Goal: Information Seeking & Learning: Learn about a topic

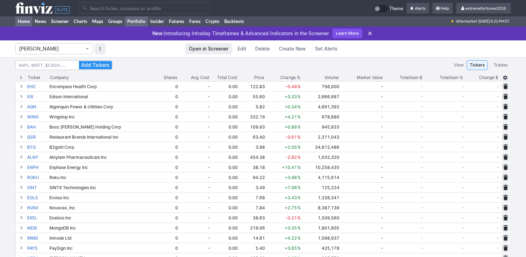
click at [27, 21] on link "Home" at bounding box center [23, 21] width 17 height 10
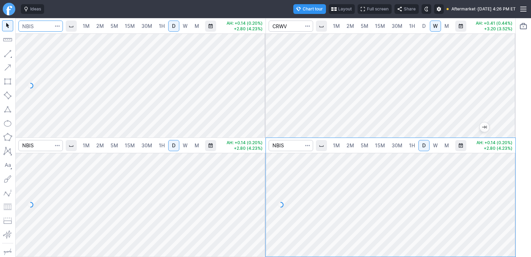
click at [54, 29] on input "Search" at bounding box center [40, 26] width 44 height 11
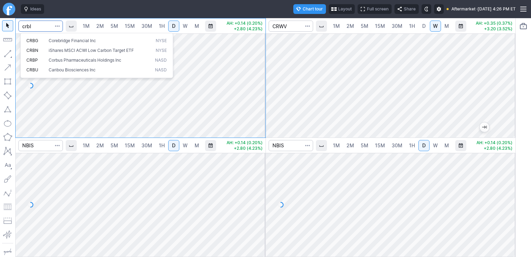
type input "crbl"
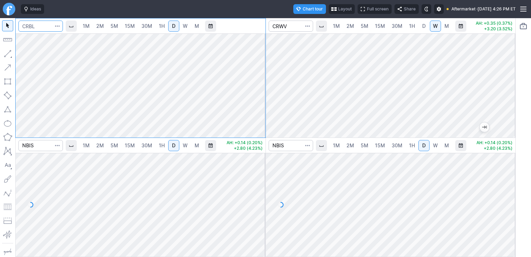
click at [52, 28] on input "Search" at bounding box center [40, 26] width 44 height 11
drag, startPoint x: 61, startPoint y: 27, endPoint x: 53, endPoint y: 29, distance: 8.1
click at [53, 29] on div at bounding box center [40, 26] width 44 height 11
click at [53, 29] on input "Search" at bounding box center [40, 26] width 44 height 11
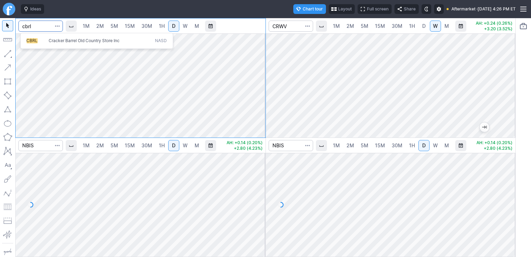
type input "cbrl"
click at [186, 27] on span "W" at bounding box center [185, 26] width 5 height 6
click at [196, 27] on span "M" at bounding box center [197, 26] width 5 height 6
click at [175, 28] on span "D" at bounding box center [173, 26] width 3 height 6
click at [50, 144] on input "Search" at bounding box center [40, 145] width 44 height 11
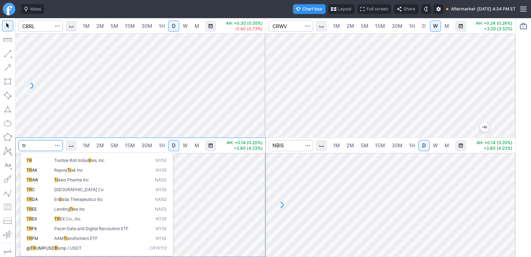
type input "t"
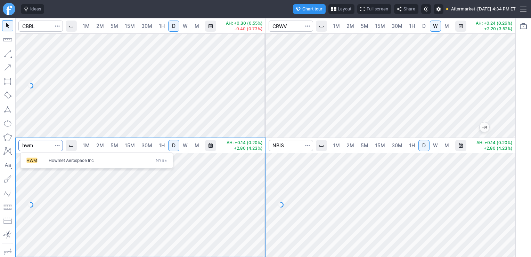
type input "hwm"
click at [85, 159] on span "Howmet Aerospace Inc" at bounding box center [71, 159] width 45 height 5
click at [44, 27] on input "Search" at bounding box center [40, 26] width 44 height 11
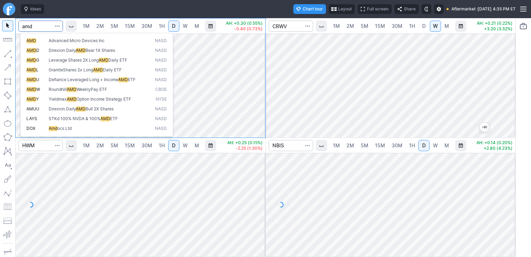
type input "amd"
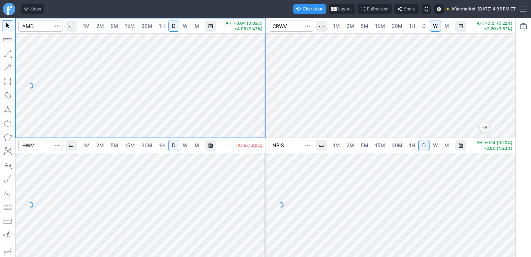
click at [183, 145] on span "W" at bounding box center [185, 145] width 5 height 6
click at [197, 146] on span "M" at bounding box center [197, 145] width 5 height 6
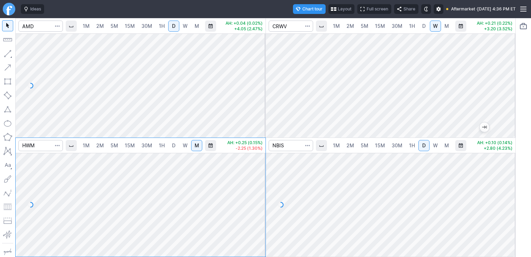
click at [185, 147] on span "W" at bounding box center [185, 145] width 5 height 6
click at [176, 148] on span "D" at bounding box center [173, 145] width 5 height 7
click at [148, 147] on span "30M" at bounding box center [146, 145] width 11 height 6
click at [175, 145] on span "D" at bounding box center [173, 145] width 3 height 6
